Goal: Information Seeking & Learning: Learn about a topic

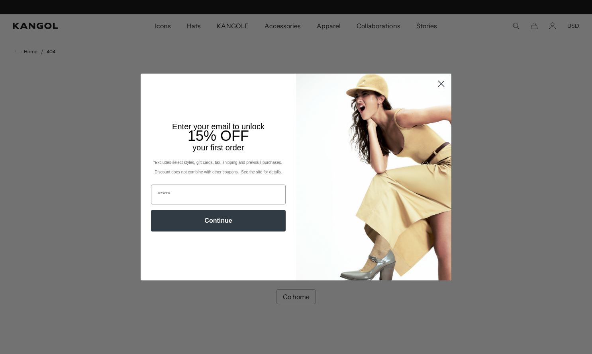
scroll to position [0, 164]
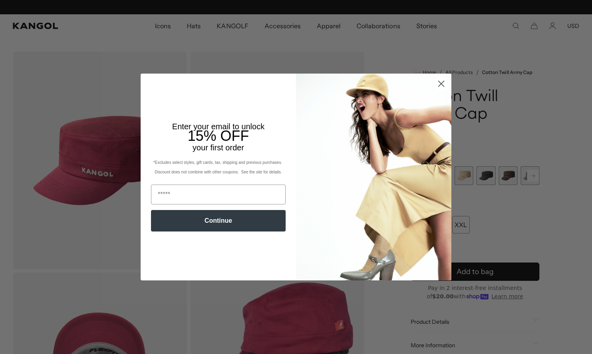
scroll to position [0, 164]
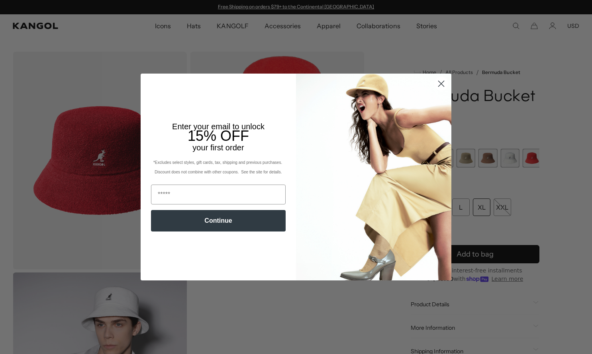
scroll to position [0, 164]
